Goal: Navigation & Orientation: Find specific page/section

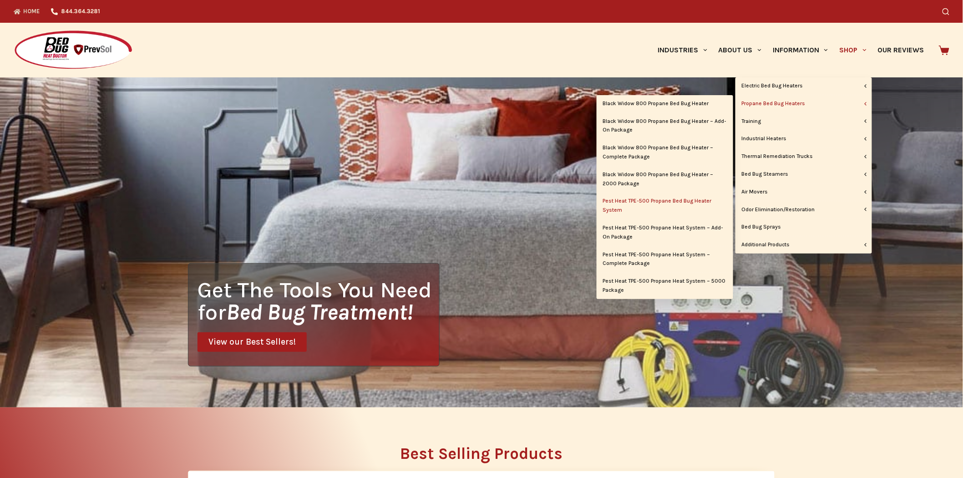
click at [686, 198] on link "Pest Heat TPE-500 Propane Bed Bug Heater System" at bounding box center [665, 206] width 137 height 26
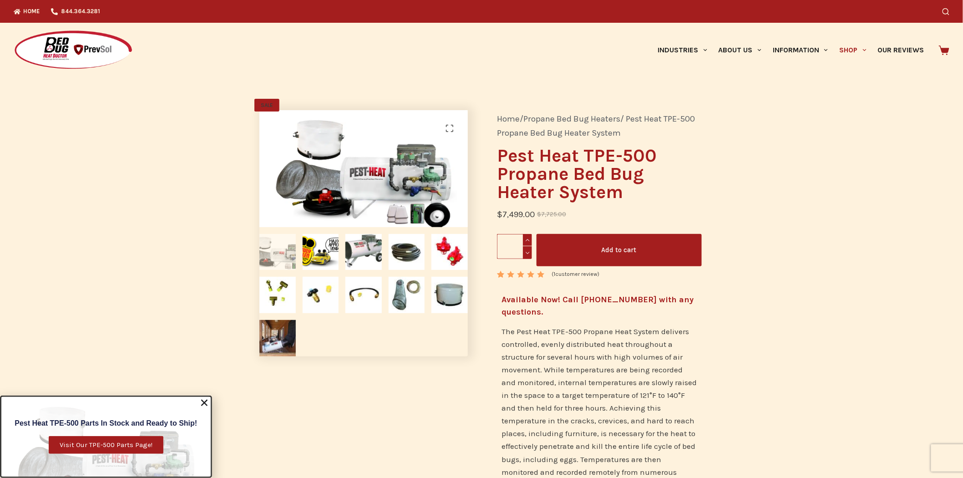
click at [130, 448] on span "Visit Our TPE-500 Parts Page!" at bounding box center [106, 445] width 93 height 7
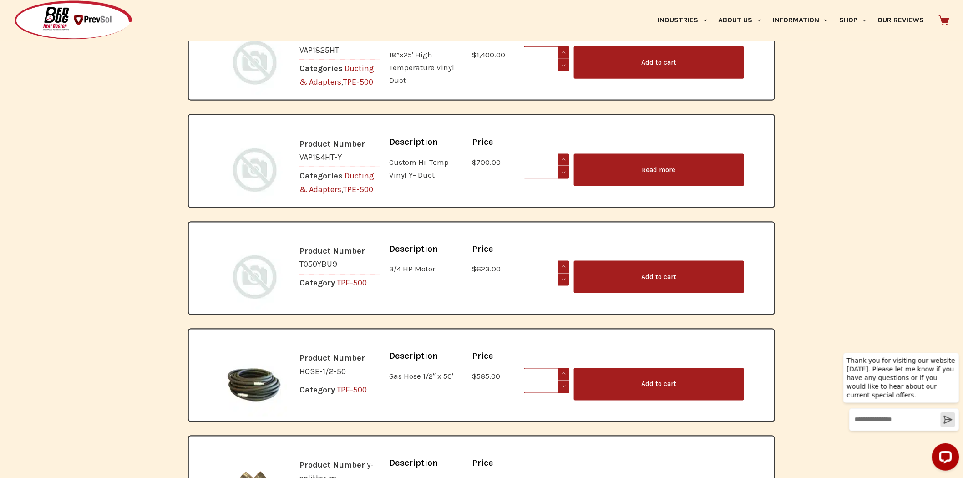
scroll to position [354, 0]
